Goal: Task Accomplishment & Management: Manage account settings

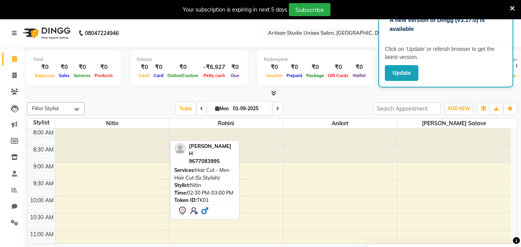
scroll to position [193, 0]
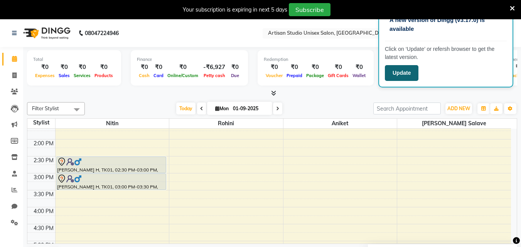
click at [395, 77] on button "Update" at bounding box center [402, 73] width 34 height 16
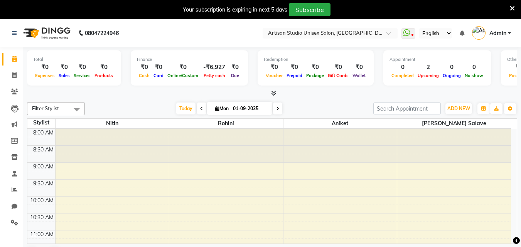
click at [273, 90] on icon at bounding box center [273, 93] width 5 height 6
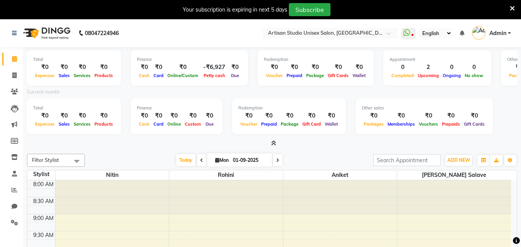
click at [513, 7] on icon at bounding box center [511, 8] width 5 height 7
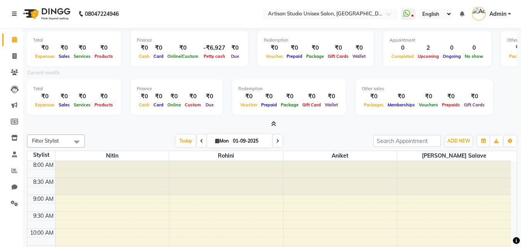
click at [272, 124] on icon at bounding box center [273, 124] width 5 height 6
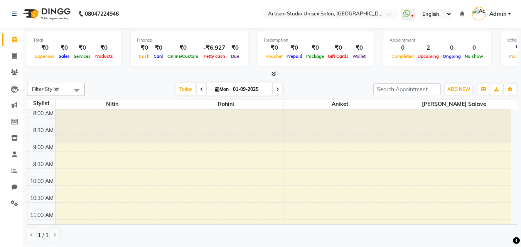
click at [273, 72] on icon at bounding box center [273, 74] width 5 height 6
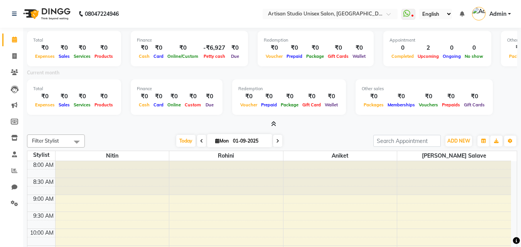
click at [274, 125] on icon at bounding box center [273, 124] width 5 height 6
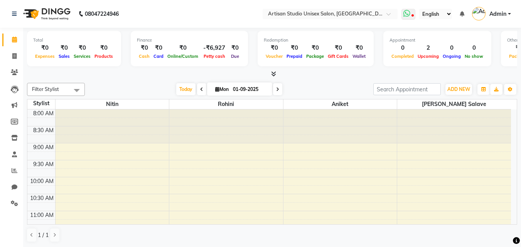
click at [405, 12] on icon at bounding box center [406, 14] width 7 height 8
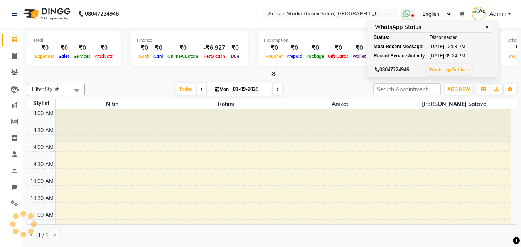
click at [403, 12] on icon at bounding box center [406, 14] width 7 height 8
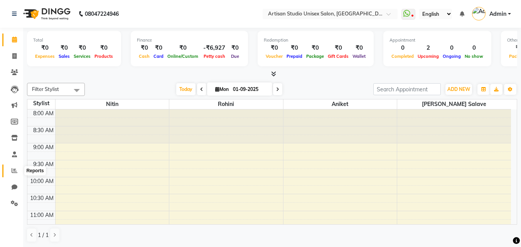
click at [17, 169] on icon at bounding box center [15, 171] width 6 height 6
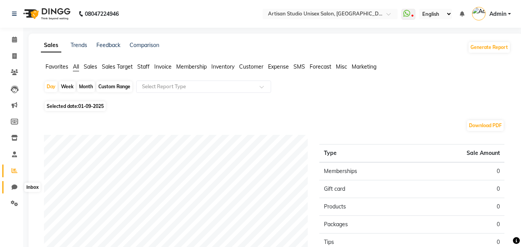
click at [15, 187] on icon at bounding box center [15, 187] width 6 height 6
select select "100"
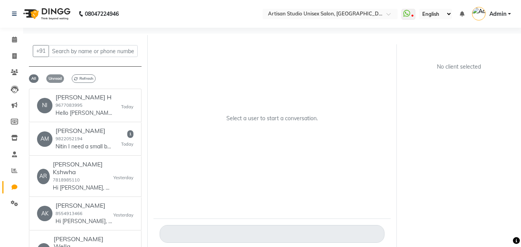
click at [52, 81] on span "Unread" at bounding box center [55, 78] width 18 height 8
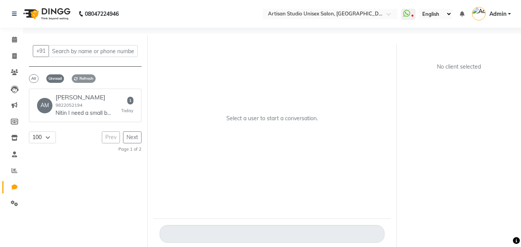
click at [81, 79] on span "Refresh" at bounding box center [84, 78] width 24 height 8
click at [100, 118] on link "AM Amrita Naràin 9822052194 Nitin I need a small bottle of olaplex shampoo, do …" at bounding box center [85, 106] width 112 height 34
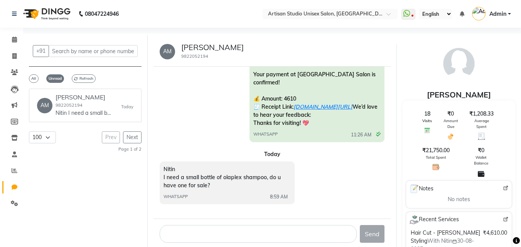
scroll to position [6, 0]
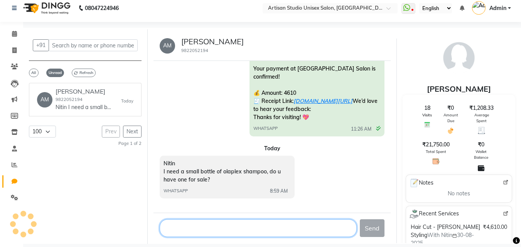
click at [215, 229] on textarea at bounding box center [258, 228] width 197 height 18
type textarea "yes maam"
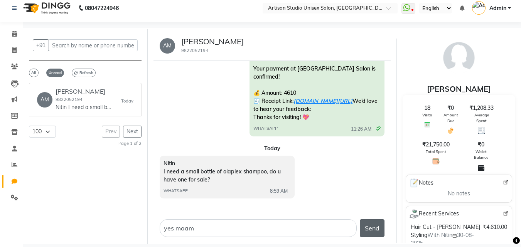
click at [375, 230] on button "Send" at bounding box center [371, 228] width 25 height 18
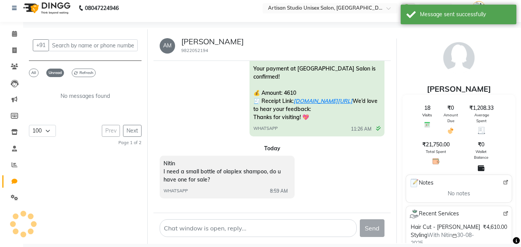
scroll to position [305, 0]
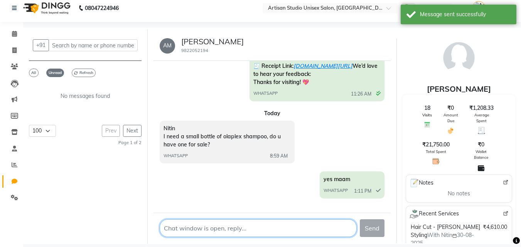
click at [248, 227] on textarea at bounding box center [258, 228] width 197 height 18
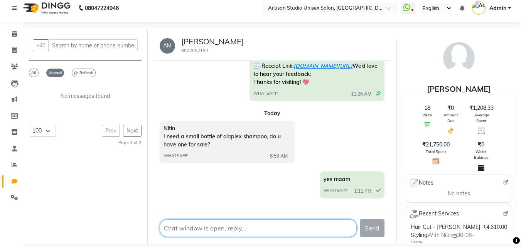
type textarea "s"
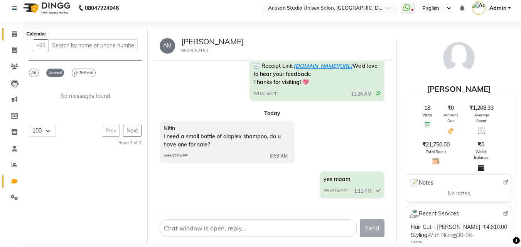
drag, startPoint x: 12, startPoint y: 33, endPoint x: 26, endPoint y: 27, distance: 15.2
click at [12, 33] on icon at bounding box center [14, 34] width 5 height 6
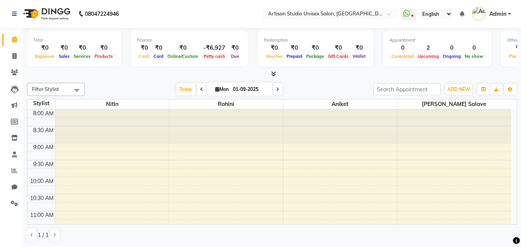
scroll to position [77, 0]
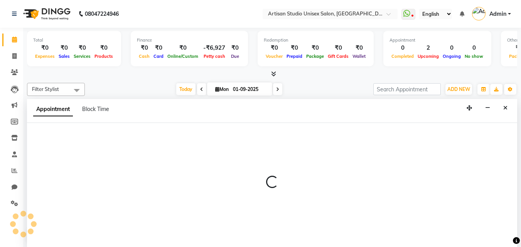
scroll to position [0, 0]
select select "51857"
select select "720"
select select "tentative"
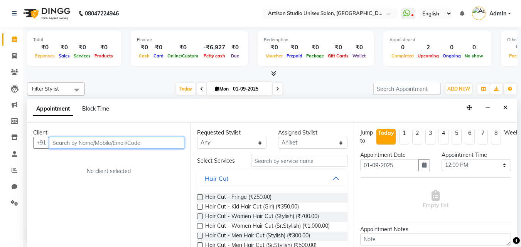
click at [153, 143] on input "text" at bounding box center [116, 143] width 135 height 12
type input "k"
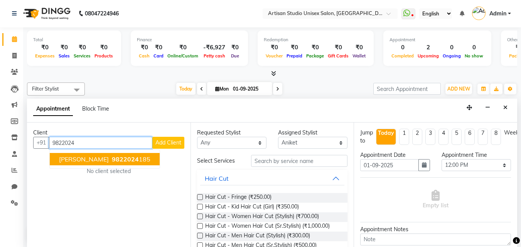
click at [110, 161] on ngb-highlight "9822024 185" at bounding box center [130, 159] width 40 height 8
type input "9822024185"
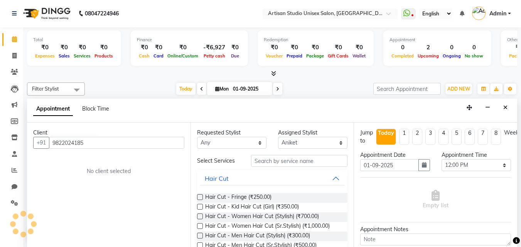
click at [108, 161] on div "Client +91 9822024185 No client selected" at bounding box center [108, 185] width 163 height 124
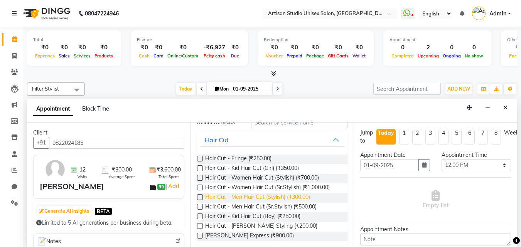
scroll to position [77, 0]
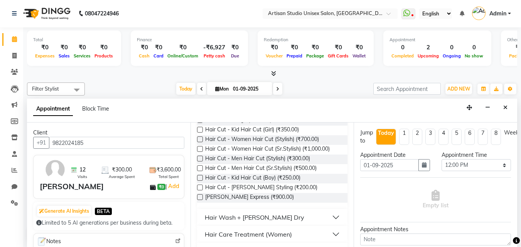
click at [201, 158] on label at bounding box center [200, 159] width 6 height 6
click at [201, 158] on input "checkbox" at bounding box center [199, 159] width 5 height 5
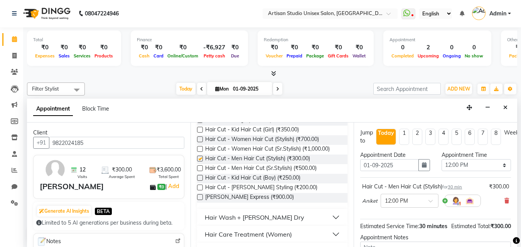
checkbox input "false"
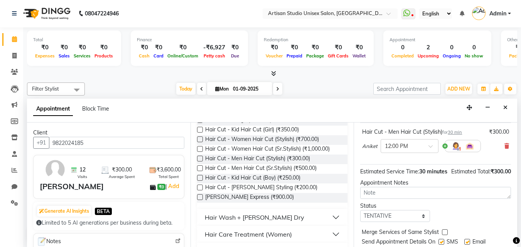
scroll to position [92, 0]
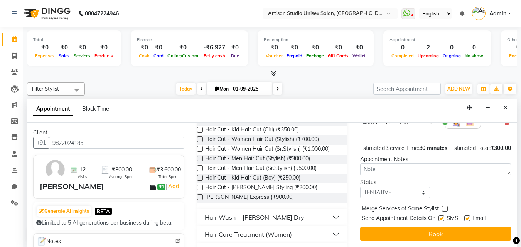
click at [442, 215] on label at bounding box center [441, 218] width 6 height 6
click at [442, 217] on input "checkbox" at bounding box center [440, 219] width 5 height 5
checkbox input "false"
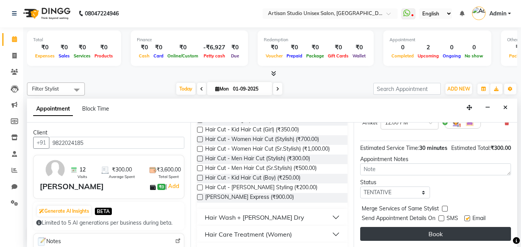
click at [443, 227] on button "Book" at bounding box center [435, 234] width 151 height 14
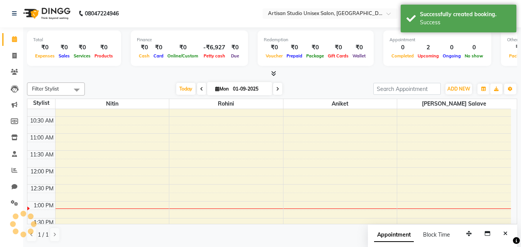
scroll to position [0, 0]
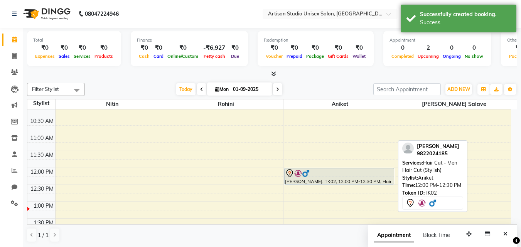
click at [311, 178] on div "Manish Keswani, TK02, 12:00 PM-12:30 PM, Hair Cut - Men Hair Cut (Stylish)" at bounding box center [338, 176] width 109 height 16
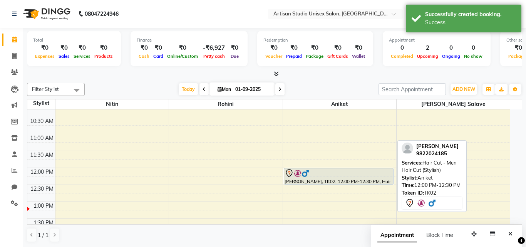
select select "7"
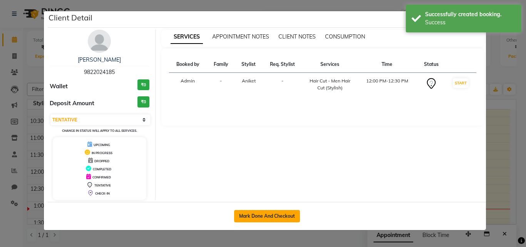
click at [270, 214] on button "Mark Done And Checkout" at bounding box center [267, 216] width 66 height 12
select select "service"
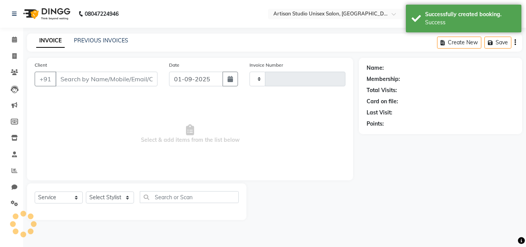
type input "1023"
select select "4913"
type input "9822024185"
select select "51857"
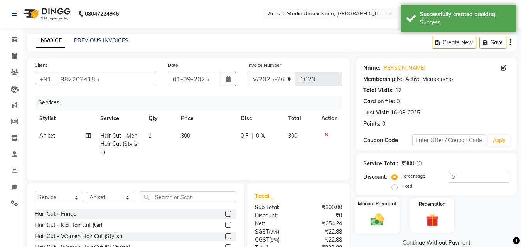
click at [374, 214] on img at bounding box center [377, 219] width 22 height 15
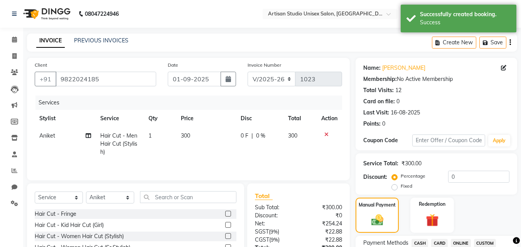
scroll to position [116, 0]
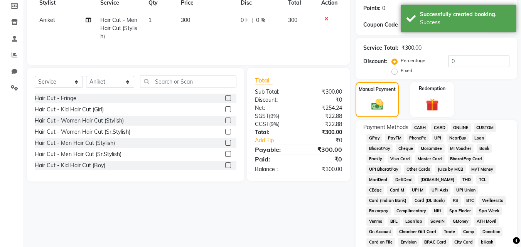
click at [419, 129] on span "CASH" at bounding box center [419, 127] width 17 height 9
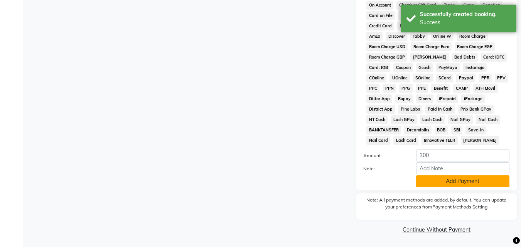
click at [443, 180] on button "Add Payment" at bounding box center [462, 181] width 93 height 12
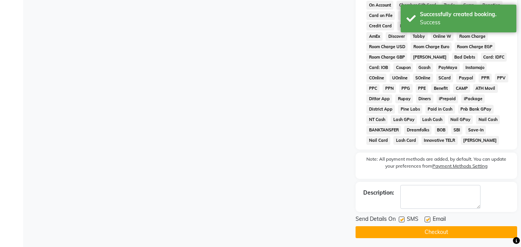
click at [403, 220] on label at bounding box center [401, 220] width 6 height 6
click at [403, 220] on input "checkbox" at bounding box center [400, 219] width 5 height 5
checkbox input "false"
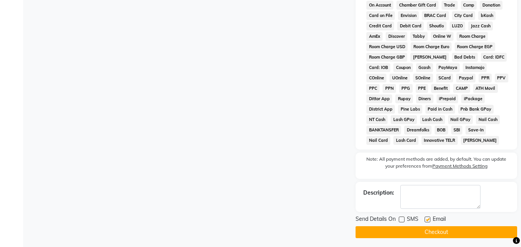
click at [424, 231] on button "Checkout" at bounding box center [435, 232] width 161 height 12
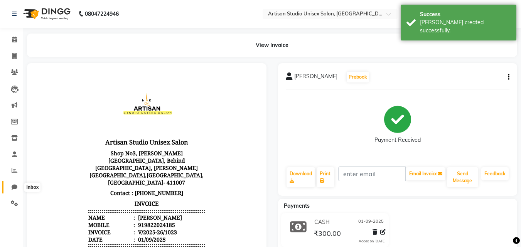
click at [15, 185] on icon at bounding box center [15, 187] width 6 height 6
select select "100"
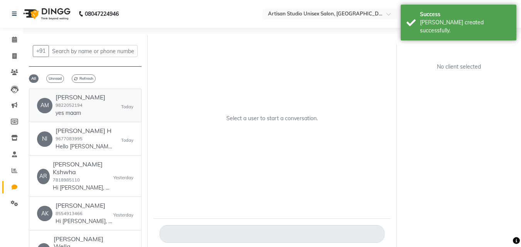
click at [89, 101] on div "Amrita Naràin 9822052194 yes maam" at bounding box center [80, 106] width 50 height 24
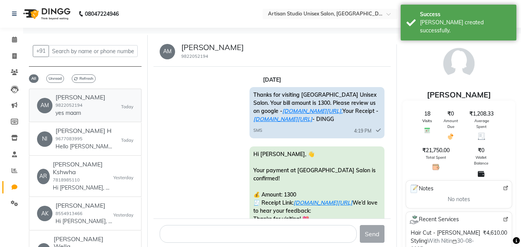
scroll to position [305, 0]
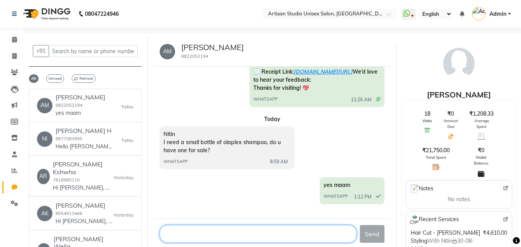
click at [262, 234] on textarea at bounding box center [258, 234] width 197 height 18
type textarea "small bottel is Avalebal"
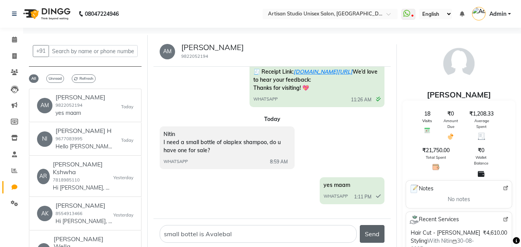
click at [364, 233] on button "Send" at bounding box center [371, 234] width 25 height 18
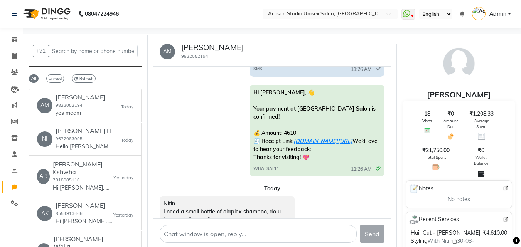
scroll to position [353, 0]
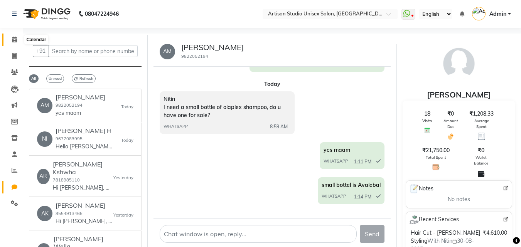
click at [15, 39] on icon at bounding box center [14, 40] width 5 height 6
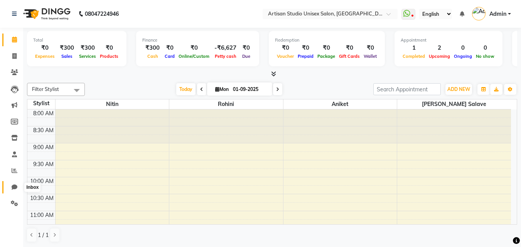
click at [10, 188] on span at bounding box center [14, 187] width 13 height 9
select select "100"
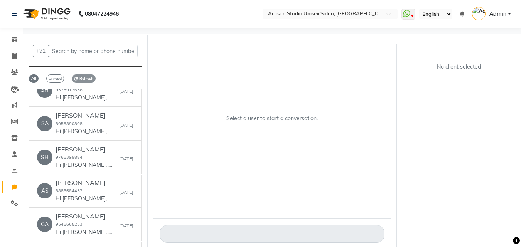
scroll to position [732, 0]
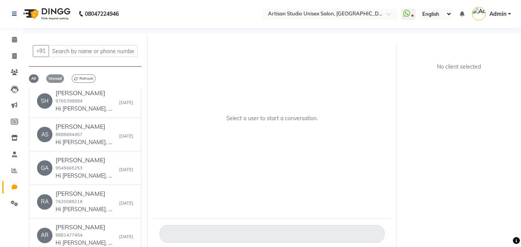
click at [55, 81] on span "Unread" at bounding box center [55, 78] width 18 height 8
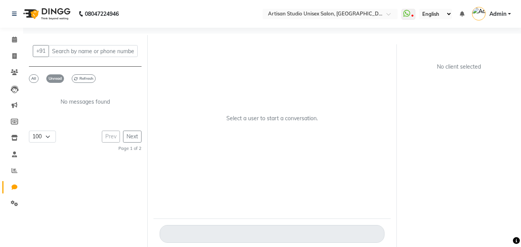
scroll to position [0, 0]
click at [76, 75] on span "Refresh" at bounding box center [84, 78] width 24 height 8
click at [57, 79] on span "Unread" at bounding box center [55, 78] width 18 height 8
click at [32, 79] on span "All" at bounding box center [34, 78] width 10 height 8
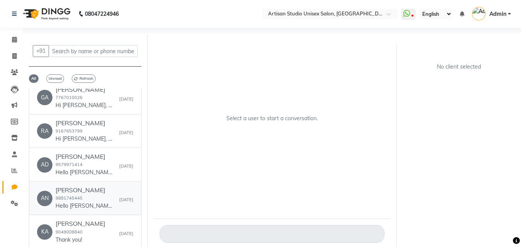
scroll to position [1065, 0]
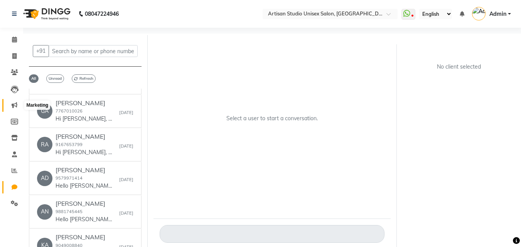
click at [14, 107] on icon at bounding box center [15, 105] width 6 height 6
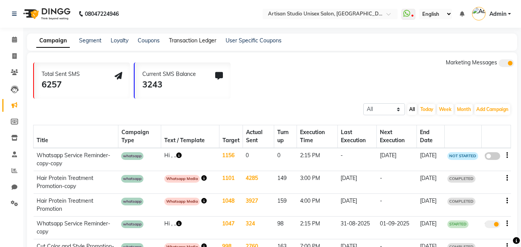
click at [180, 40] on link "Transaction Ledger" at bounding box center [192, 40] width 47 height 7
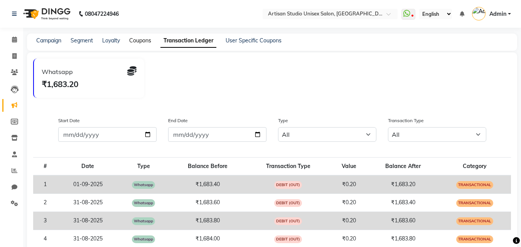
click at [136, 39] on link "Coupons" at bounding box center [140, 40] width 22 height 7
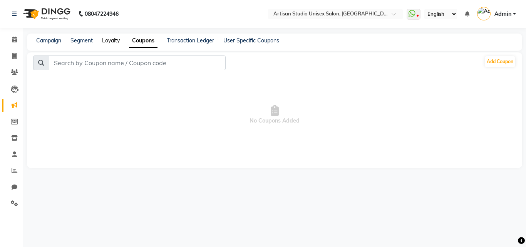
click at [116, 40] on link "Loyalty" at bounding box center [111, 40] width 18 height 7
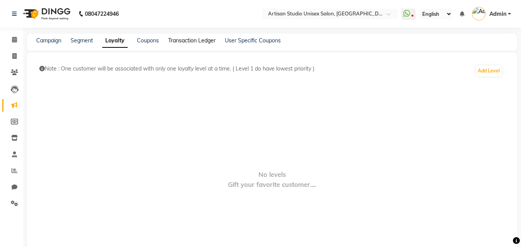
click at [180, 40] on link "Transaction Ledger" at bounding box center [191, 40] width 47 height 7
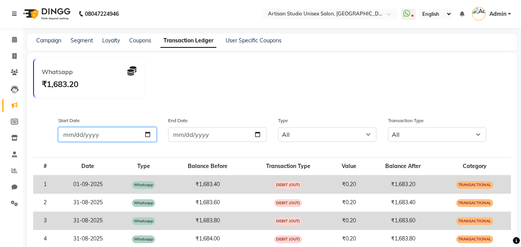
click at [149, 130] on input "Start Date" at bounding box center [107, 134] width 98 height 15
click at [252, 40] on link "User Specific Coupons" at bounding box center [253, 40] width 56 height 7
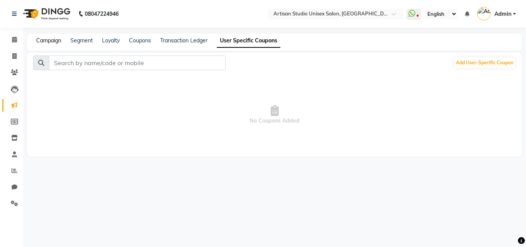
click at [48, 40] on link "Campaign" at bounding box center [48, 40] width 25 height 7
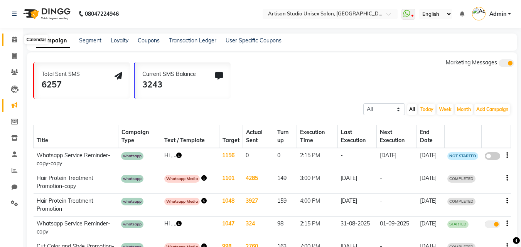
click at [12, 39] on icon at bounding box center [14, 40] width 5 height 6
